Goal: Transaction & Acquisition: Book appointment/travel/reservation

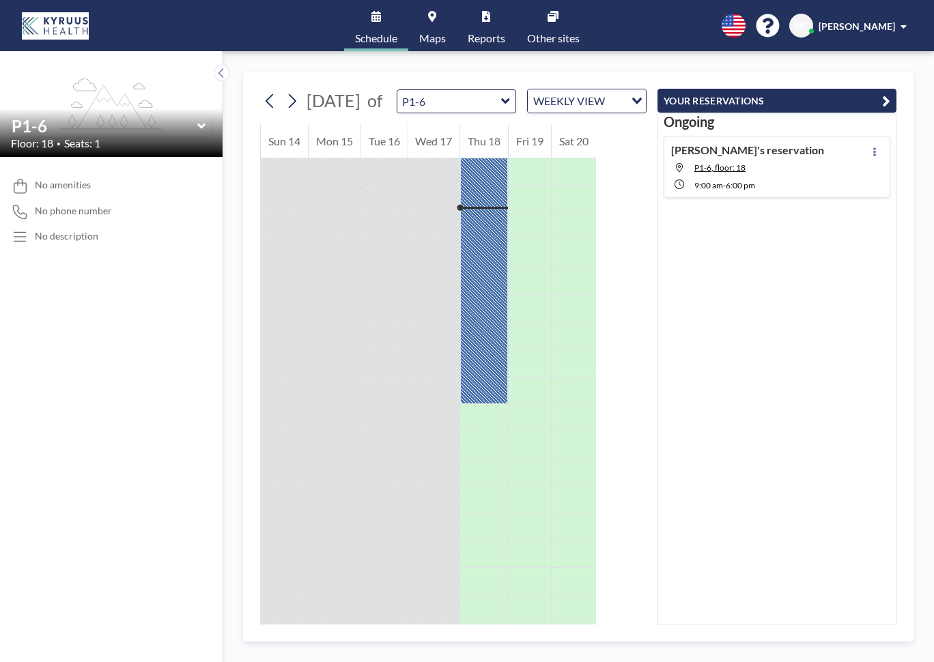
scroll to position [0, 59]
click at [226, 68] on button at bounding box center [222, 73] width 16 height 16
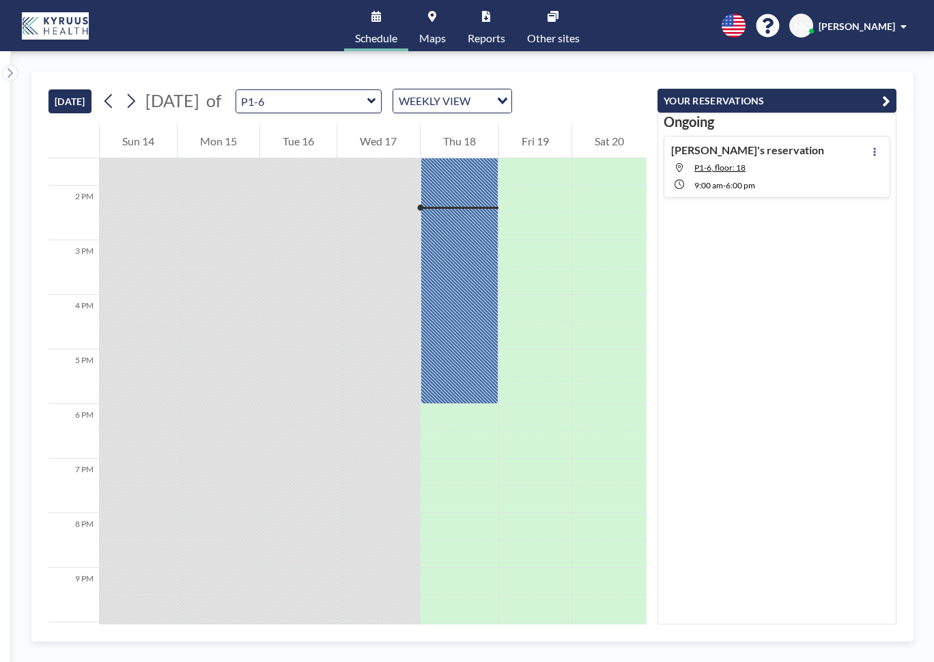
scroll to position [0, 0]
click at [752, 100] on button "YOUR RESERVATIONS" at bounding box center [777, 101] width 239 height 24
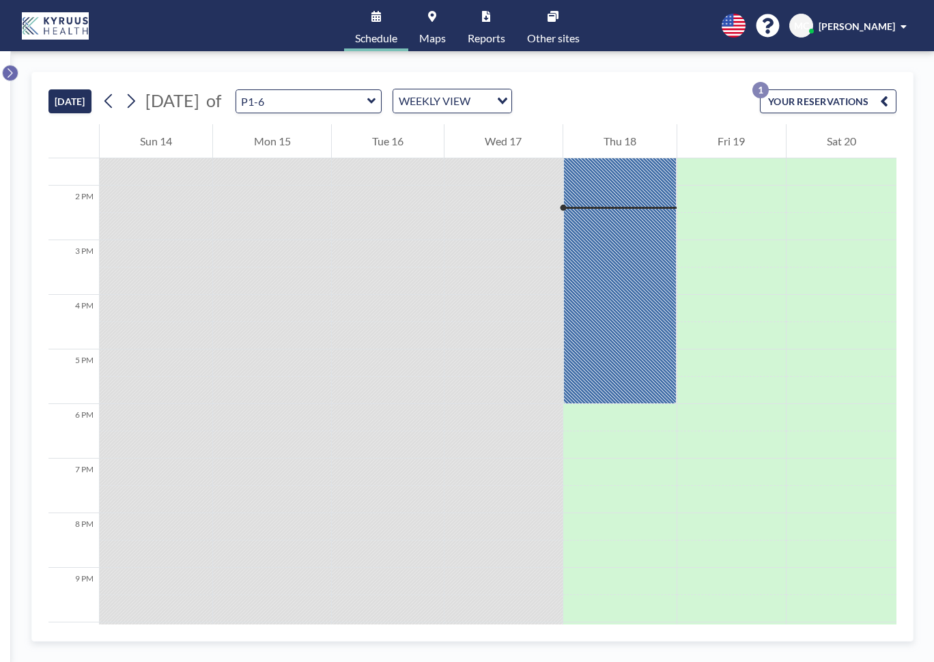
click at [10, 67] on icon at bounding box center [9, 73] width 9 height 14
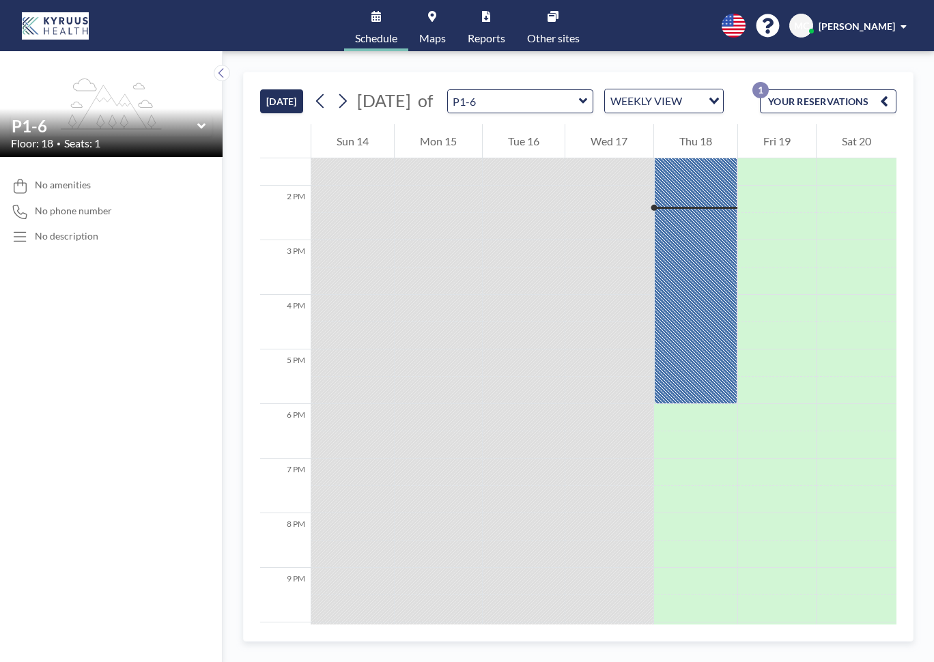
click at [357, 26] on link "Schedule" at bounding box center [376, 25] width 64 height 51
click at [411, 18] on link "Maps" at bounding box center [432, 25] width 48 height 51
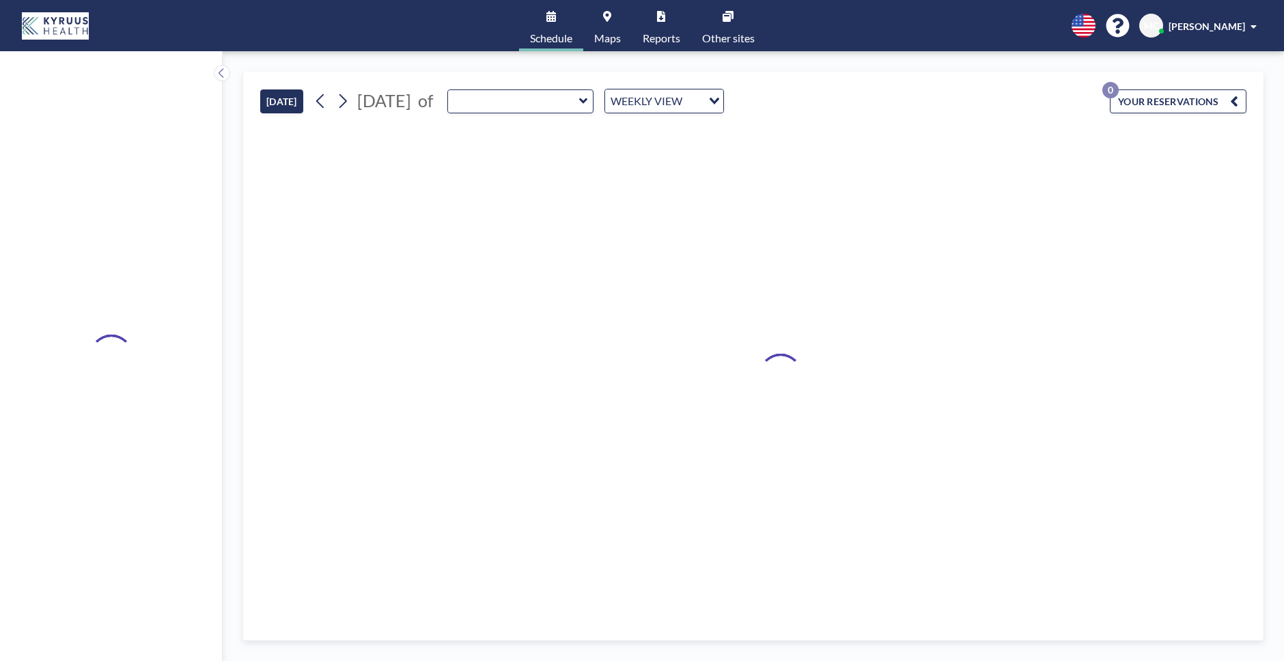
type input "P1-6"
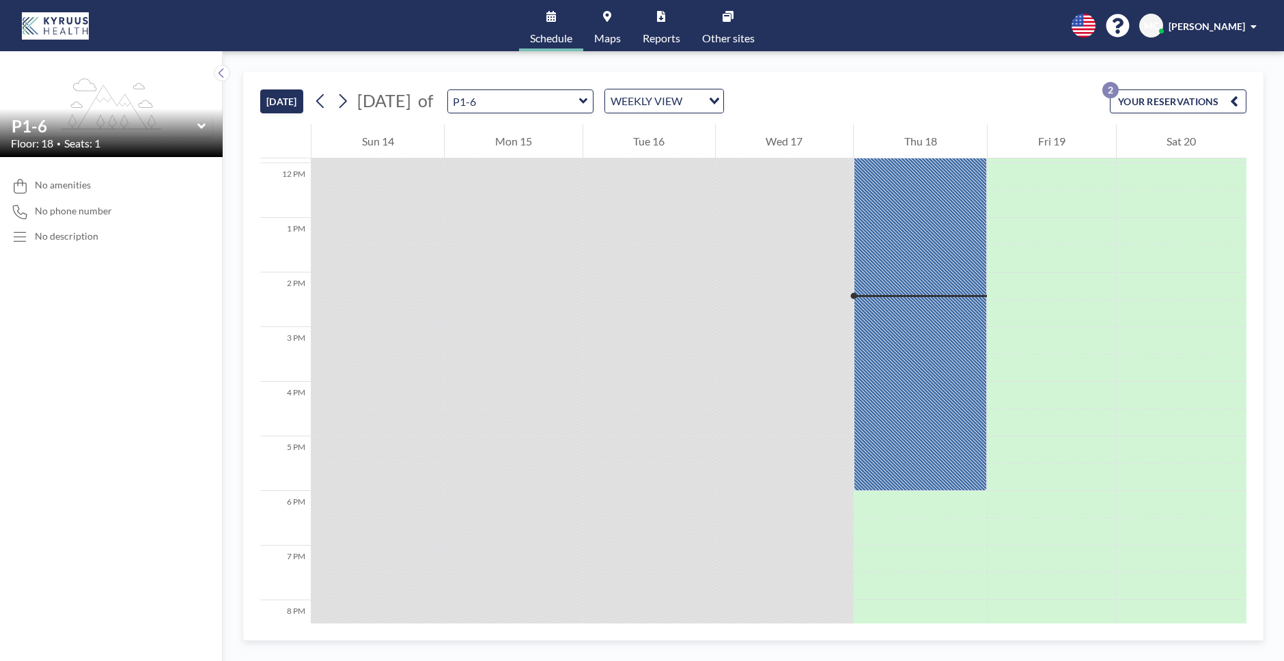
scroll to position [737, 0]
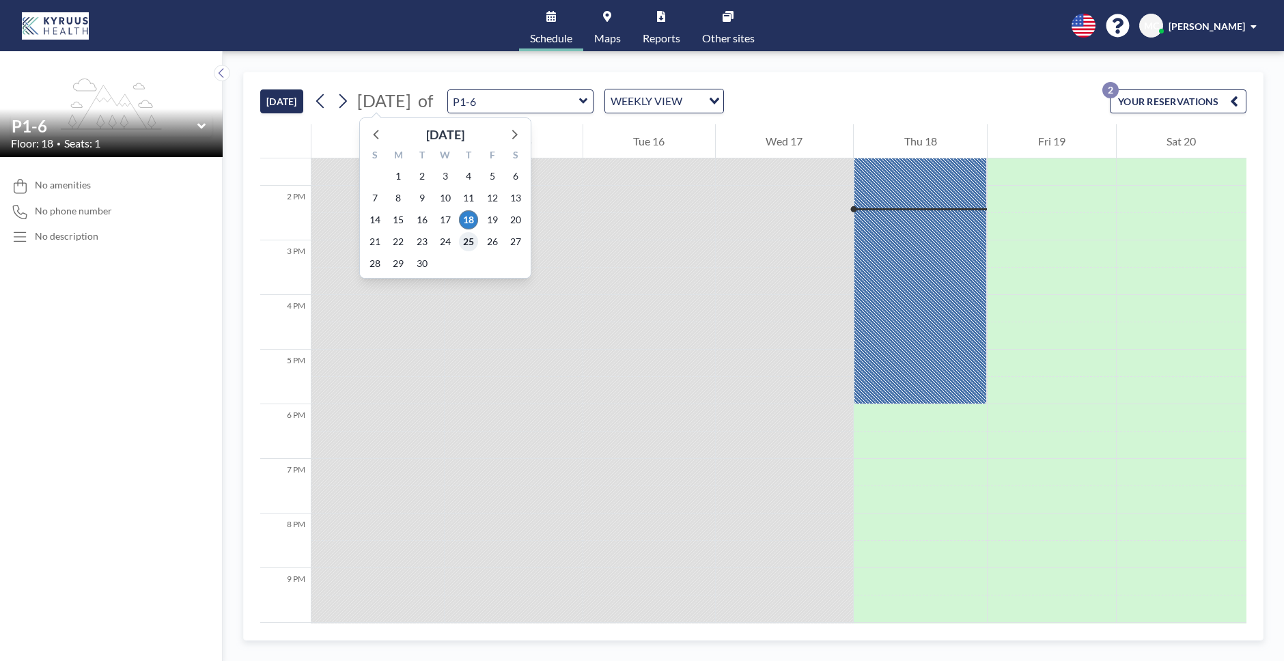
click at [477, 241] on span "25" at bounding box center [468, 241] width 19 height 19
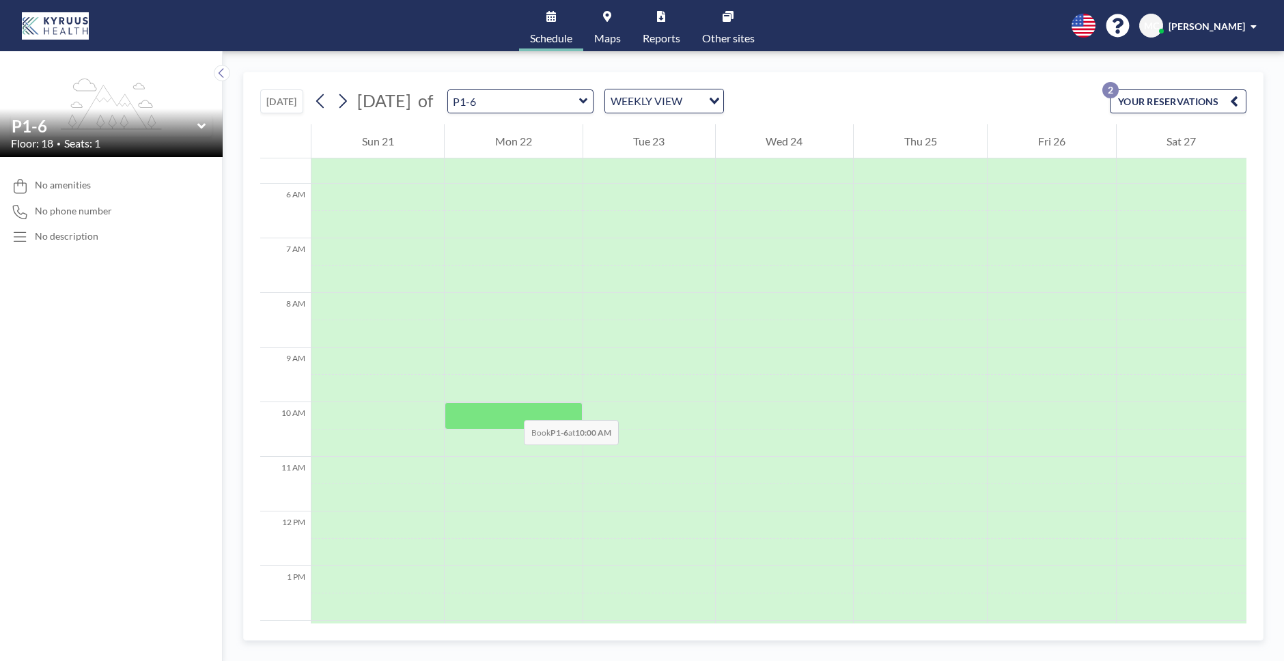
scroll to position [302, 0]
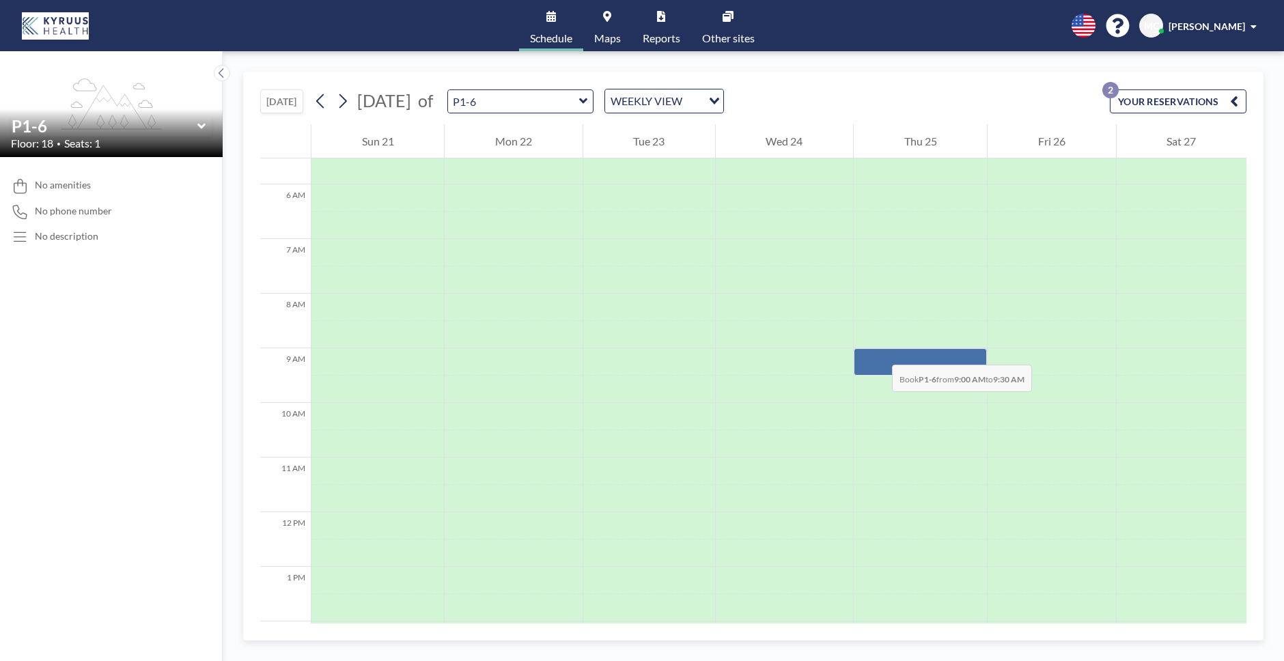
click at [878, 351] on div at bounding box center [920, 361] width 133 height 27
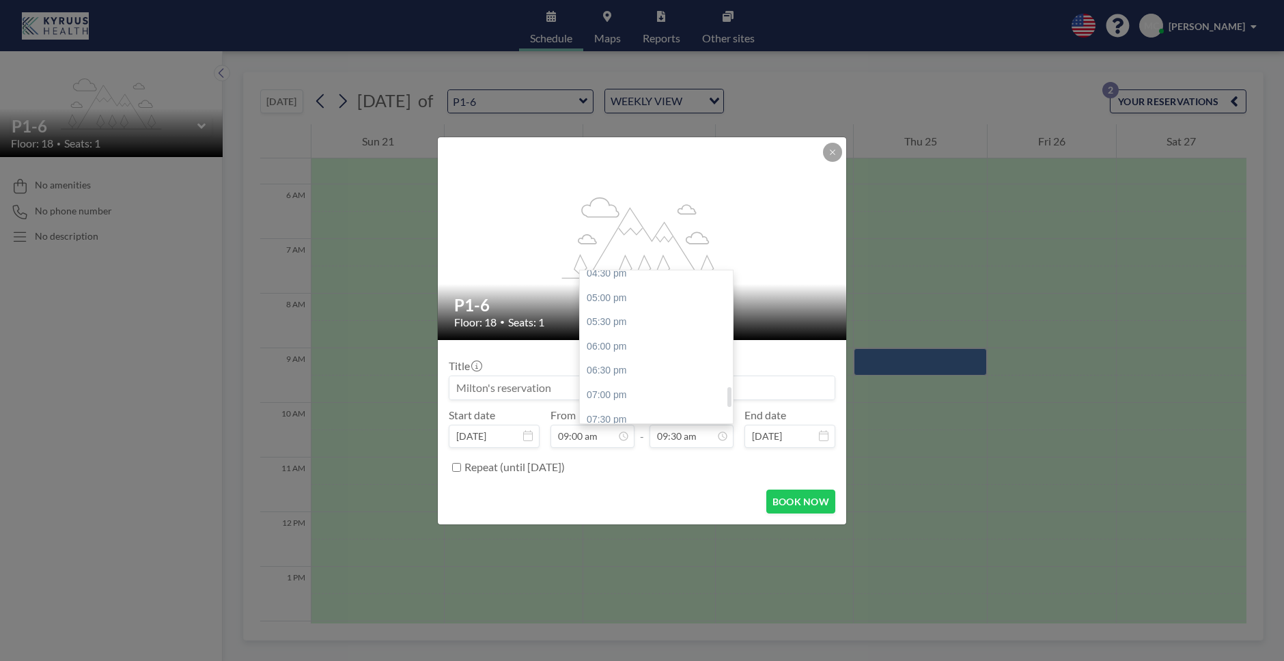
scroll to position [776, 0]
click at [630, 335] on div "05:00 pm" at bounding box center [660, 332] width 160 height 25
type input "05:00 pm"
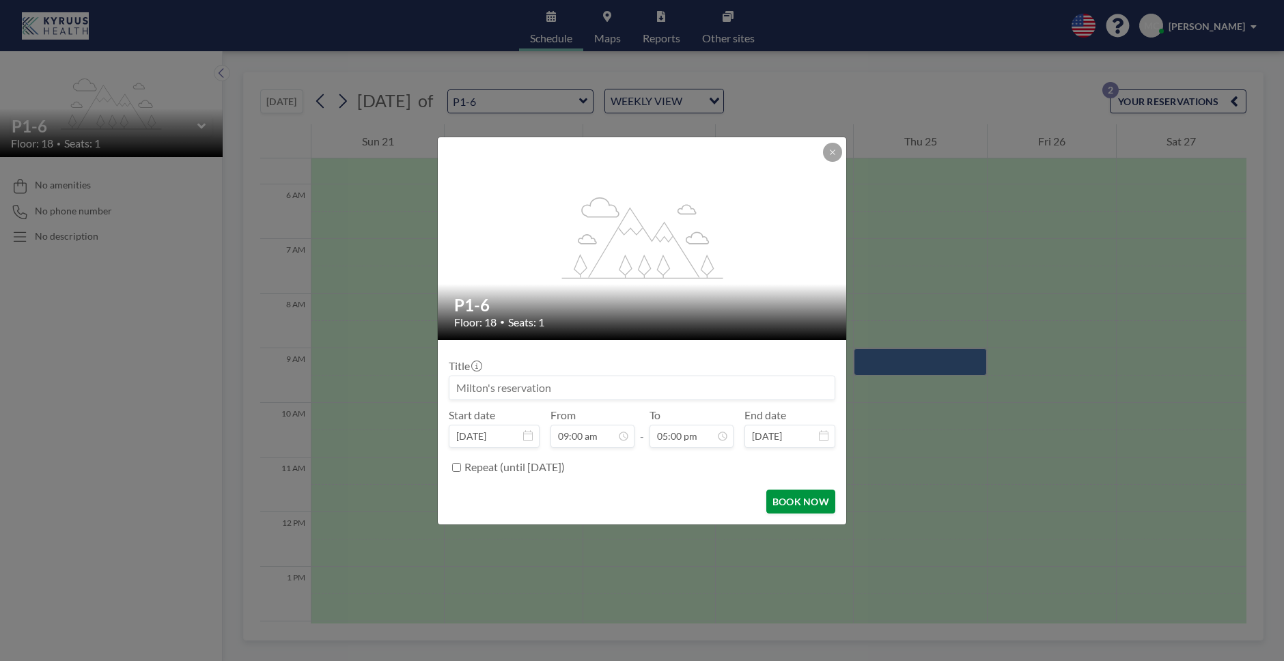
scroll to position [0, 0]
click at [807, 502] on button "BOOK NOW" at bounding box center [800, 502] width 69 height 24
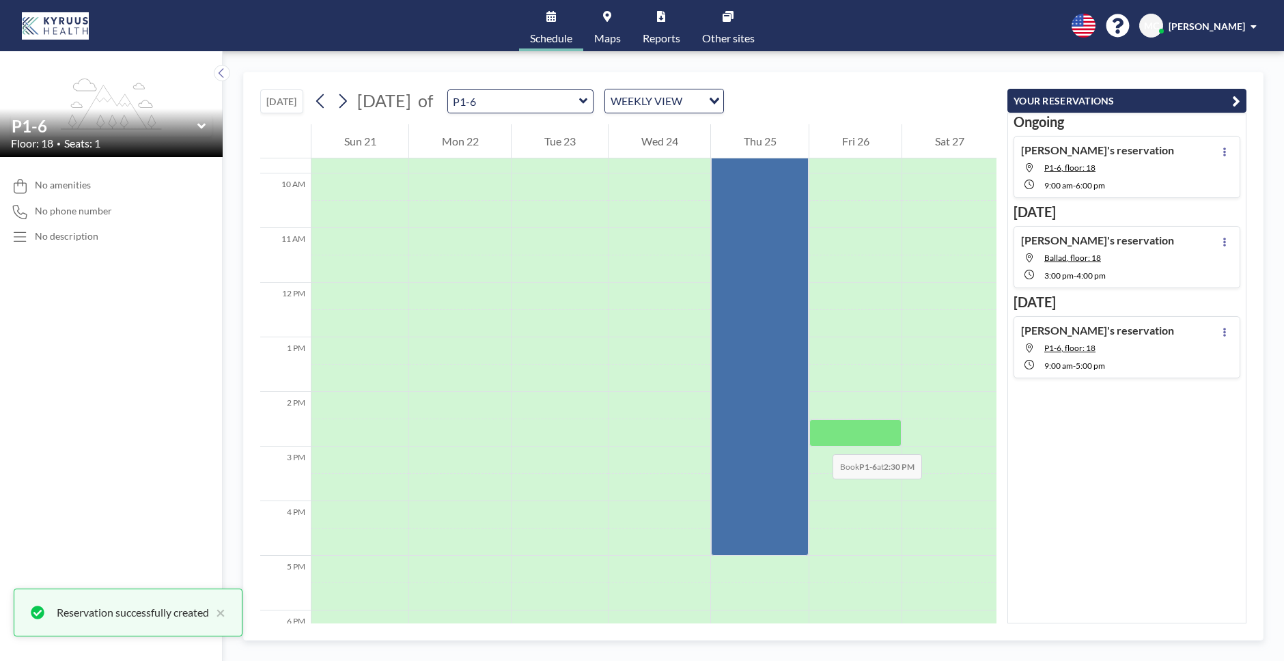
scroll to position [532, 0]
